Goal: Navigation & Orientation: Find specific page/section

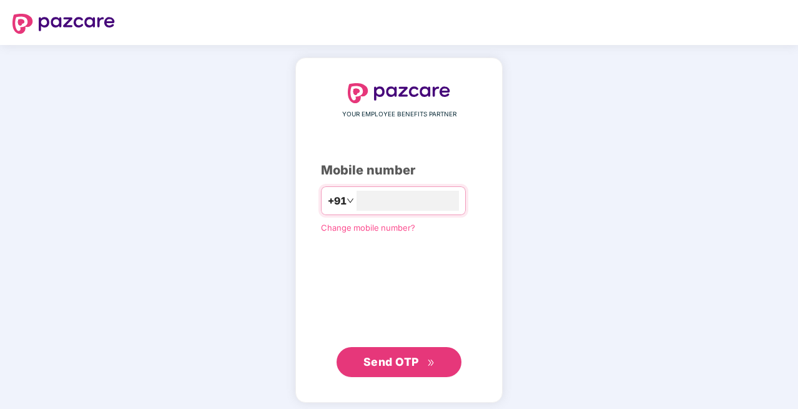
type input "**********"
click at [442, 368] on button "Send OTP" at bounding box center [399, 360] width 125 height 30
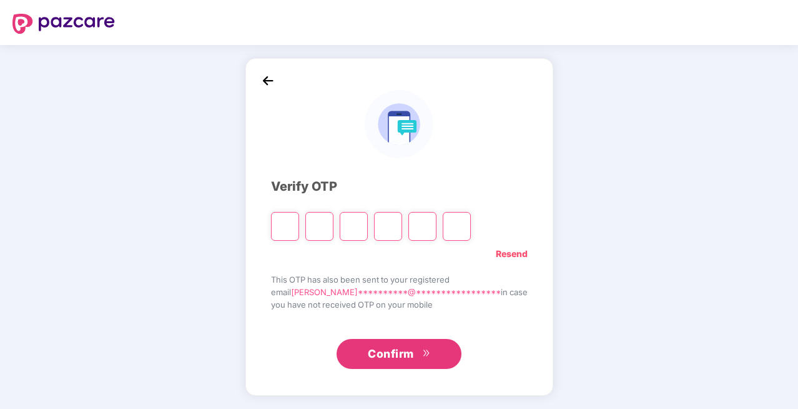
type input "*"
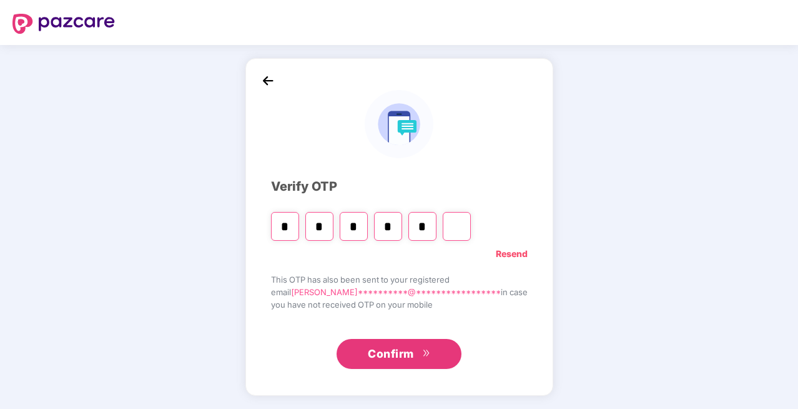
type input "*"
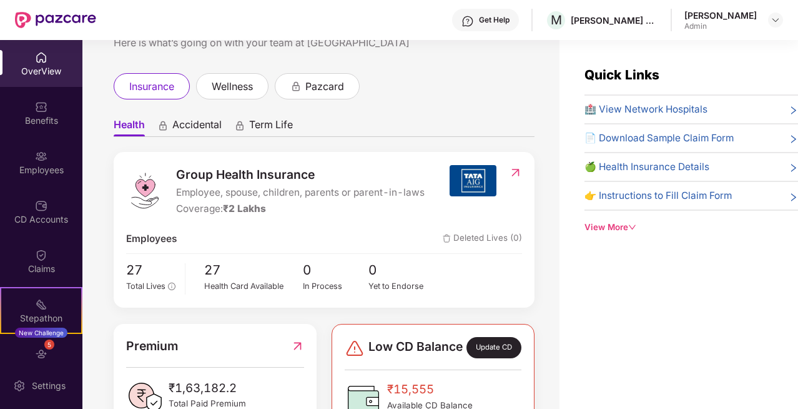
scroll to position [101, 0]
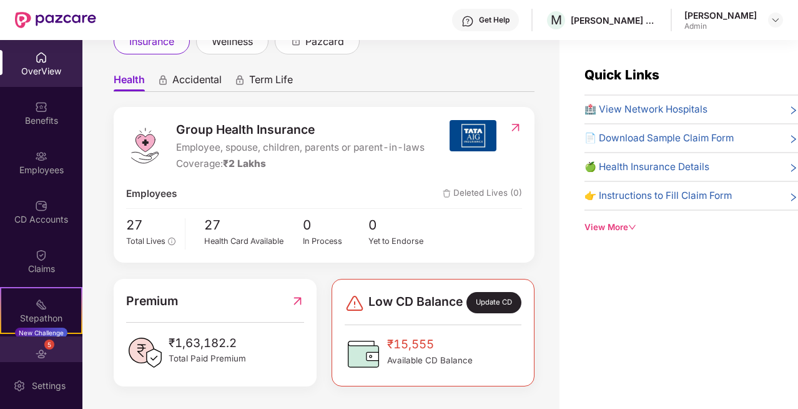
click at [44, 351] on img at bounding box center [41, 353] width 12 height 12
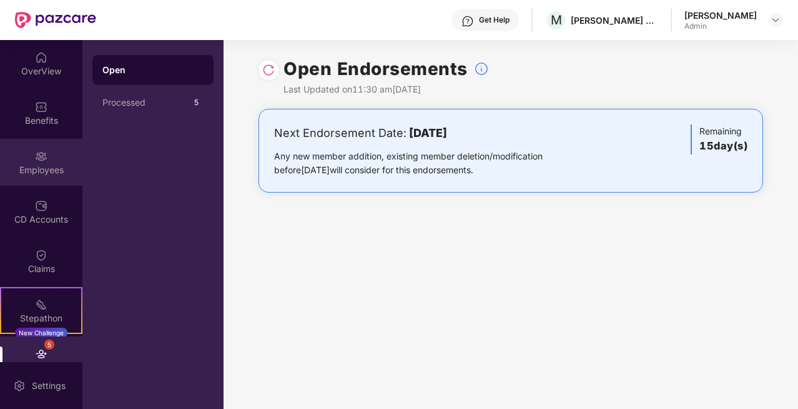
click at [43, 157] on img at bounding box center [41, 156] width 12 height 12
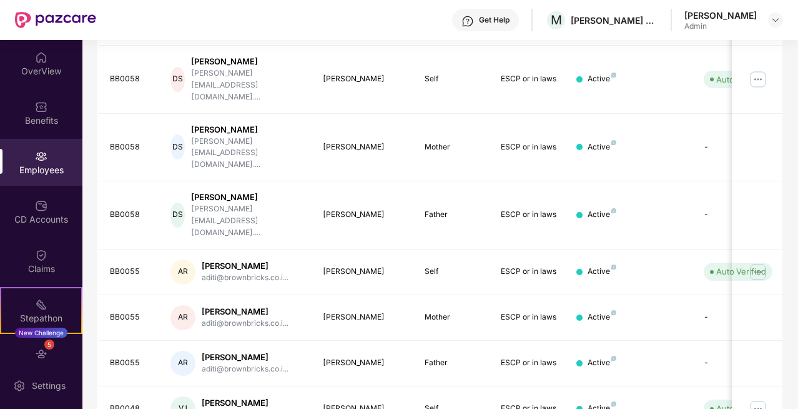
scroll to position [359, 0]
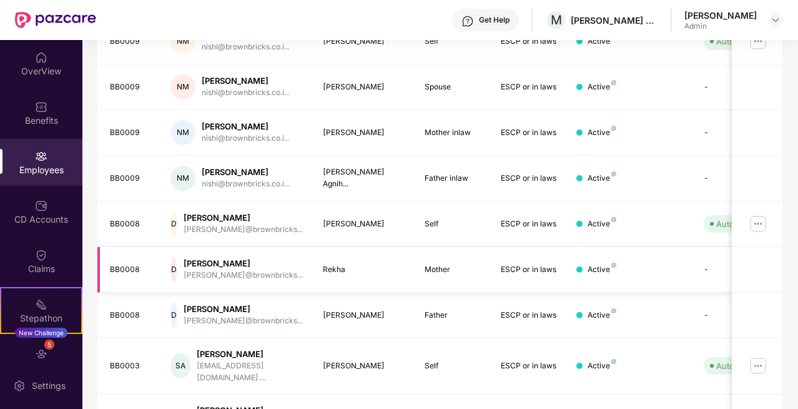
scroll to position [348, 0]
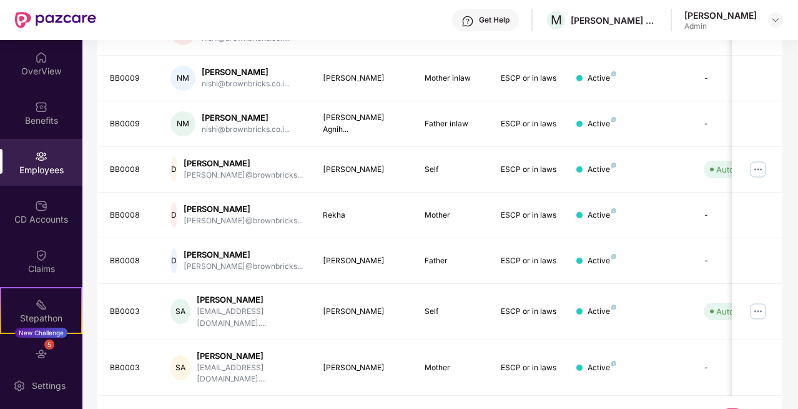
click at [757, 408] on link "3" at bounding box center [753, 417] width 20 height 19
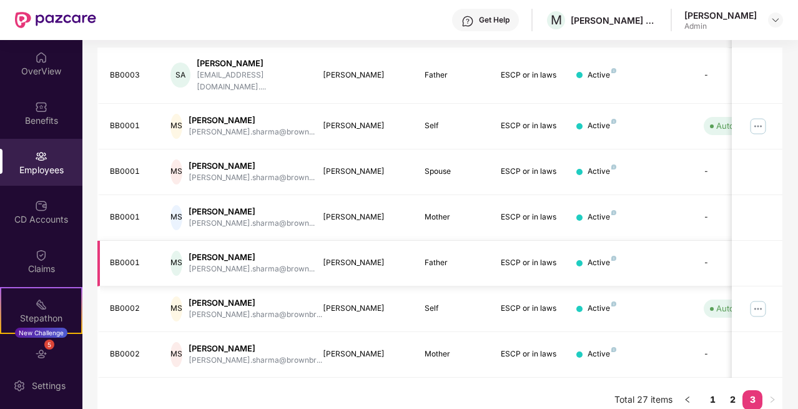
scroll to position [221, 0]
